Goal: Task Accomplishment & Management: Complete application form

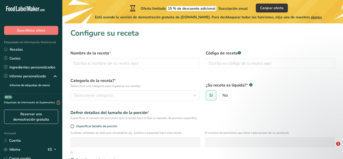
select select "22"
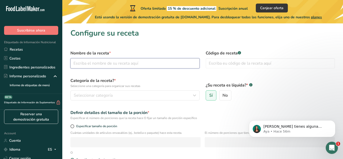
click at [148, 61] on input "text" at bounding box center [134, 63] width 129 height 10
type input "salsa"
click at [221, 66] on input "text" at bounding box center [270, 63] width 129 height 10
type input "1"
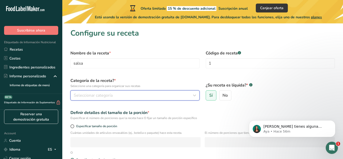
click at [182, 94] on div "Seleccionar categoría" at bounding box center [133, 95] width 119 height 6
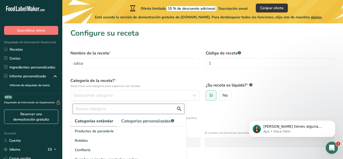
click at [145, 106] on input "text" at bounding box center [129, 109] width 112 height 10
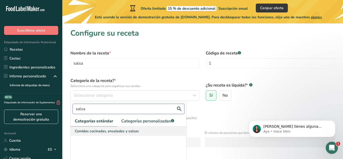
type input "salsa"
click at [148, 131] on div "Comidas cocinadas, ensaladas y salsas" at bounding box center [129, 130] width 116 height 9
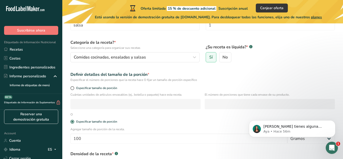
scroll to position [38, 0]
click at [73, 87] on span at bounding box center [72, 88] width 4 height 4
click at [73, 87] on input "Especificar tamaño de porción" at bounding box center [71, 87] width 3 height 3
radio input "true"
radio input "false"
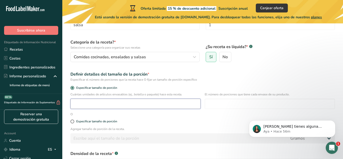
click at [85, 102] on input "number" at bounding box center [135, 104] width 130 height 10
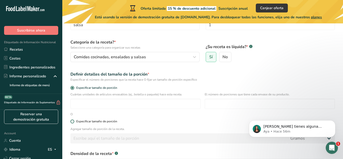
click at [73, 122] on span at bounding box center [72, 121] width 4 height 4
click at [73, 122] on input "Especificar tamaño de porción" at bounding box center [71, 121] width 3 height 3
radio input "true"
radio input "false"
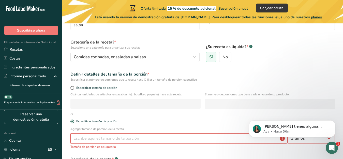
click at [88, 140] on input "number" at bounding box center [178, 138] width 217 height 10
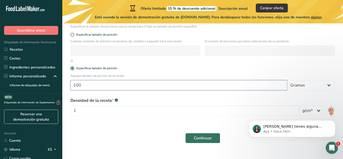
scroll to position [100, 0]
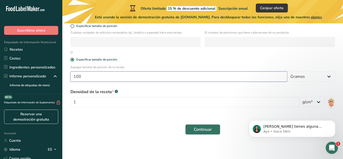
type input "100"
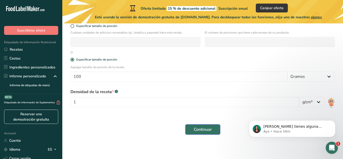
click at [205, 130] on span "Continuar" at bounding box center [203, 129] width 18 height 6
click at [209, 126] on button "Continuar" at bounding box center [202, 129] width 35 height 10
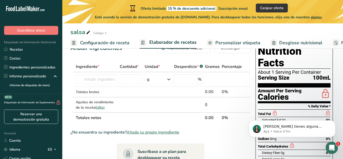
scroll to position [18, 0]
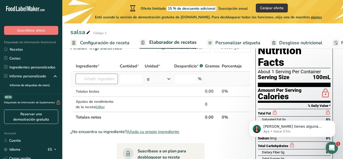
click at [92, 79] on input "text" at bounding box center [97, 79] width 42 height 10
click at [134, 81] on input "number" at bounding box center [131, 79] width 23 height 10
click at [178, 79] on input "number" at bounding box center [185, 79] width 23 height 10
